Goal: Task Accomplishment & Management: Manage account settings

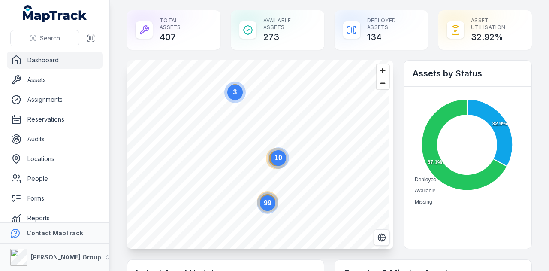
scroll to position [43, 0]
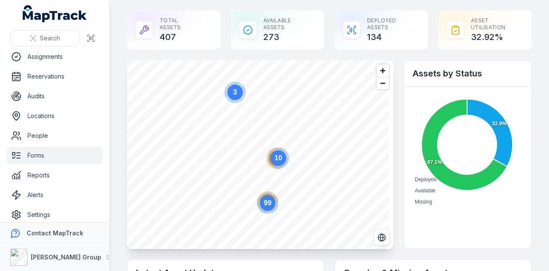
click at [49, 151] on link "Forms" at bounding box center [55, 155] width 96 height 17
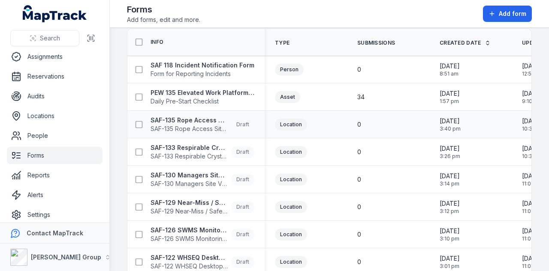
scroll to position [43, 0]
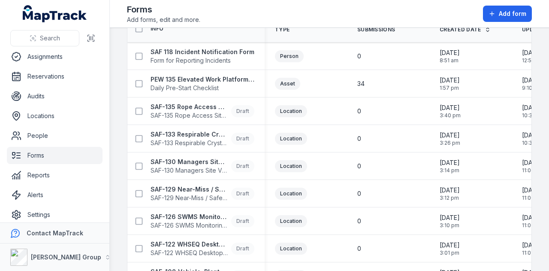
click at [450, 5] on div "Forms Add forms, edit and more. Add form" at bounding box center [329, 13] width 405 height 21
click at [62, 176] on link "Reports" at bounding box center [55, 174] width 96 height 17
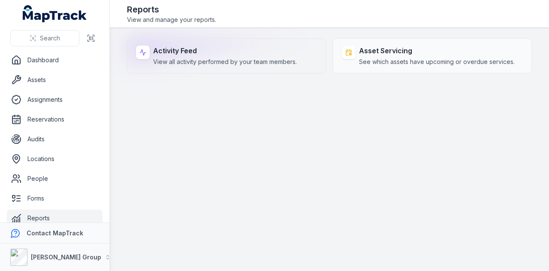
click at [230, 48] on strong "Activity Feed" at bounding box center [225, 50] width 144 height 10
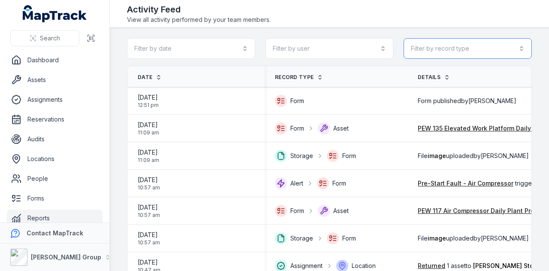
click at [465, 52] on button "Filter by record type" at bounding box center [468, 48] width 128 height 21
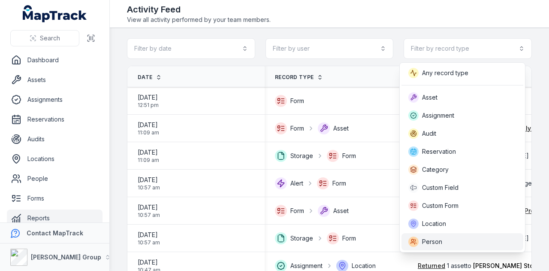
click at [449, 236] on div "Person" at bounding box center [463, 241] width 108 height 10
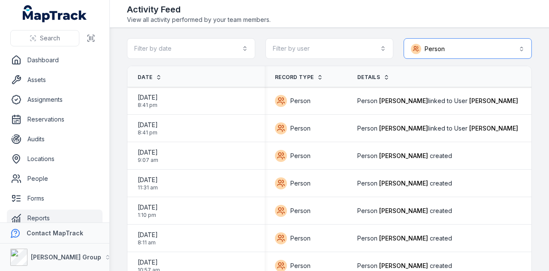
click at [500, 51] on button "Person ******" at bounding box center [468, 48] width 128 height 21
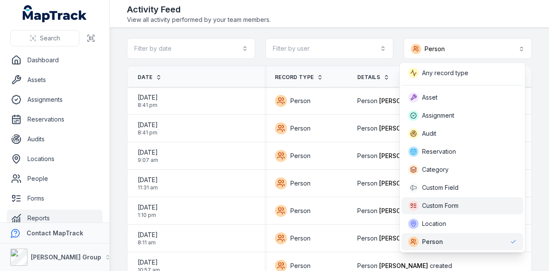
click at [466, 200] on div "Custom Form" at bounding box center [463, 205] width 122 height 17
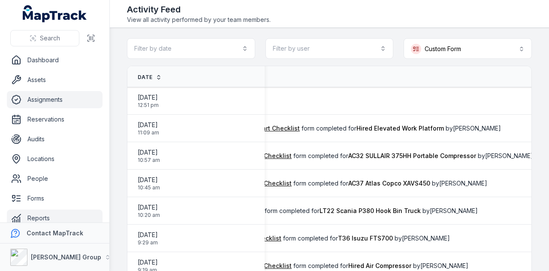
click at [82, 91] on link "Assignments" at bounding box center [55, 99] width 96 height 17
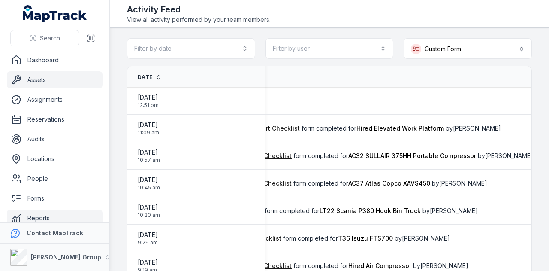
click at [79, 84] on link "Assets" at bounding box center [55, 79] width 96 height 17
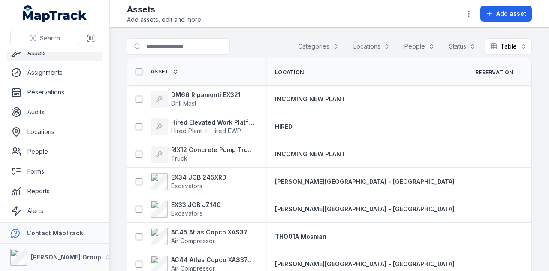
scroll to position [48, 0]
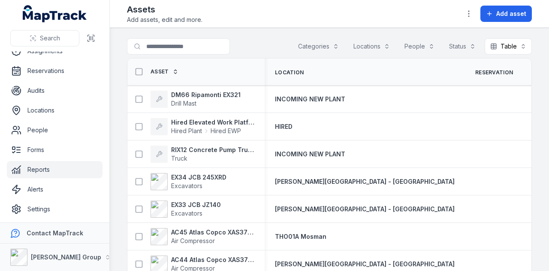
click at [61, 171] on link "Reports" at bounding box center [55, 169] width 96 height 17
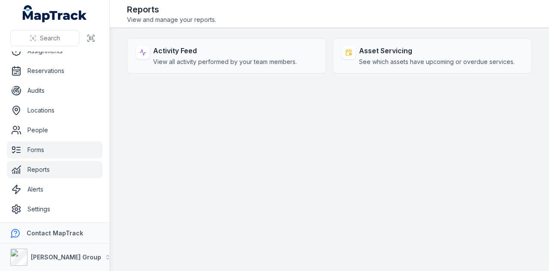
click at [69, 153] on link "Forms" at bounding box center [55, 149] width 96 height 17
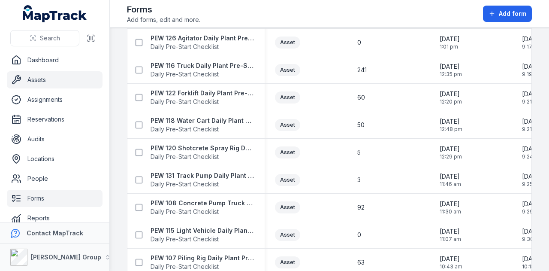
click at [64, 78] on link "Assets" at bounding box center [55, 79] width 96 height 17
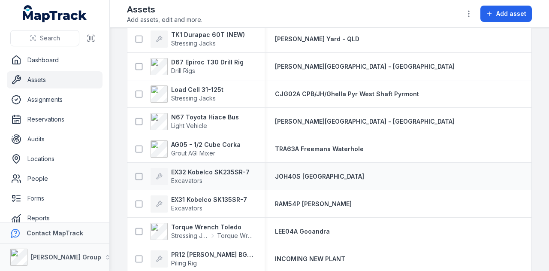
scroll to position [386, 0]
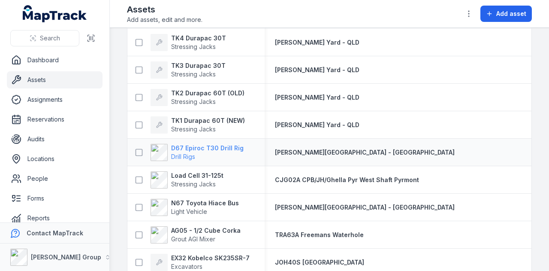
click at [205, 148] on strong "D67 Epiroc T30 Drill Rig" at bounding box center [207, 148] width 73 height 9
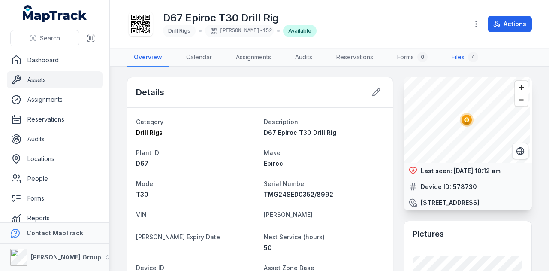
click at [471, 57] on div "4" at bounding box center [473, 57] width 10 height 10
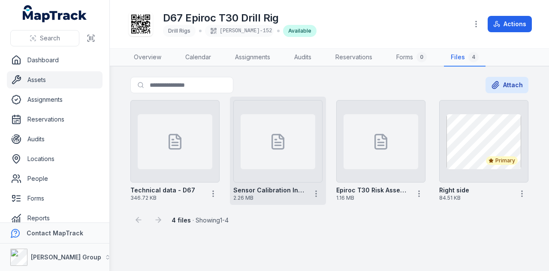
click at [301, 157] on div at bounding box center [278, 141] width 75 height 55
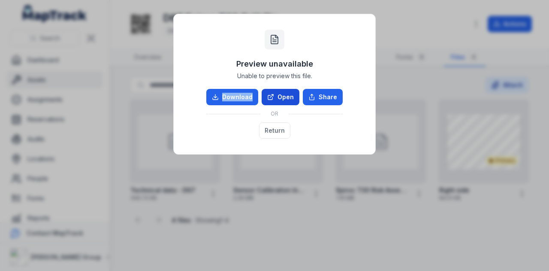
click at [275, 91] on div "Preview unavailable Unable to preview this file. Download Open Share OR Return" at bounding box center [274, 84] width 185 height 123
click at [274, 94] on icon at bounding box center [270, 97] width 7 height 7
click at [272, 127] on button "Return" at bounding box center [274, 130] width 31 height 16
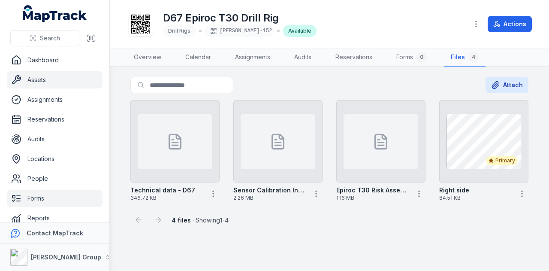
click at [67, 200] on link "Forms" at bounding box center [55, 198] width 96 height 17
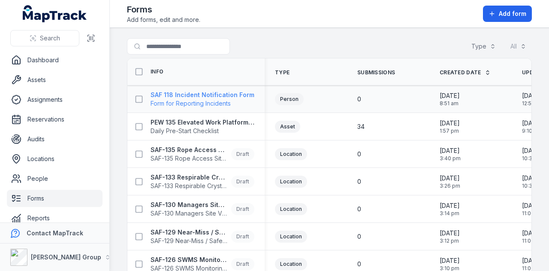
click at [228, 93] on strong "SAF 118 Incident Notification Form" at bounding box center [203, 95] width 104 height 9
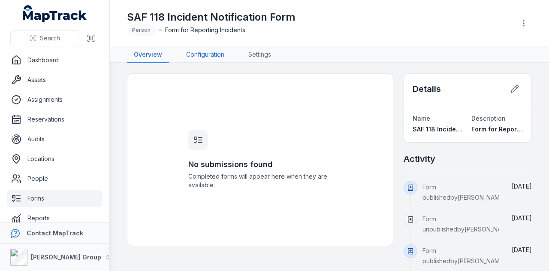
click at [203, 54] on link "Configuration" at bounding box center [205, 55] width 52 height 16
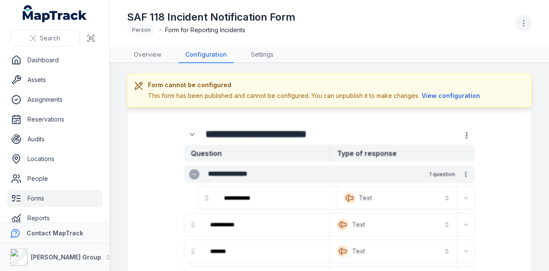
click at [524, 22] on icon "button" at bounding box center [524, 23] width 9 height 9
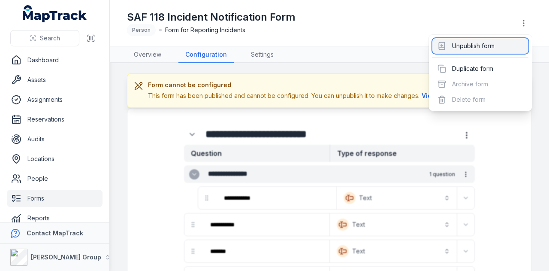
click at [493, 48] on div "Unpublish form" at bounding box center [481, 45] width 96 height 15
